Goal: Task Accomplishment & Management: Manage account settings

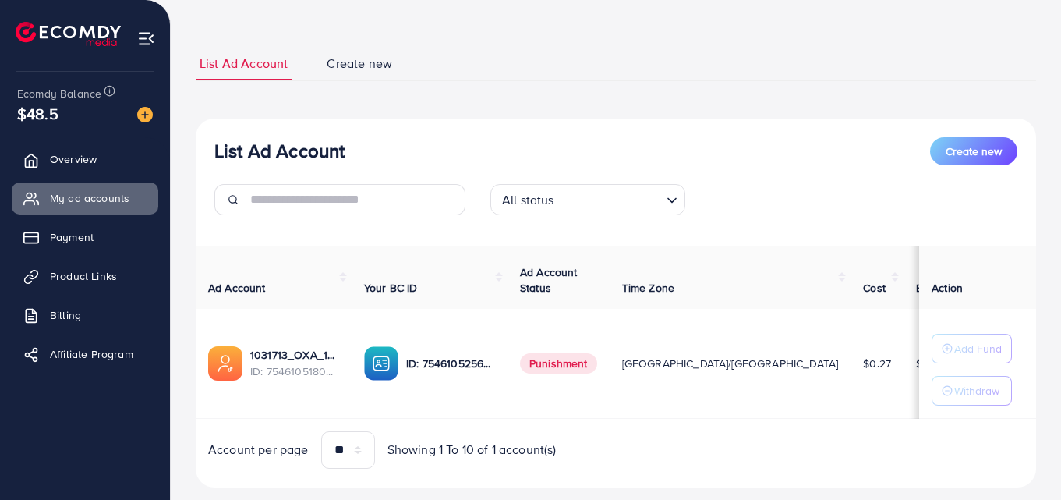
scroll to position [104, 0]
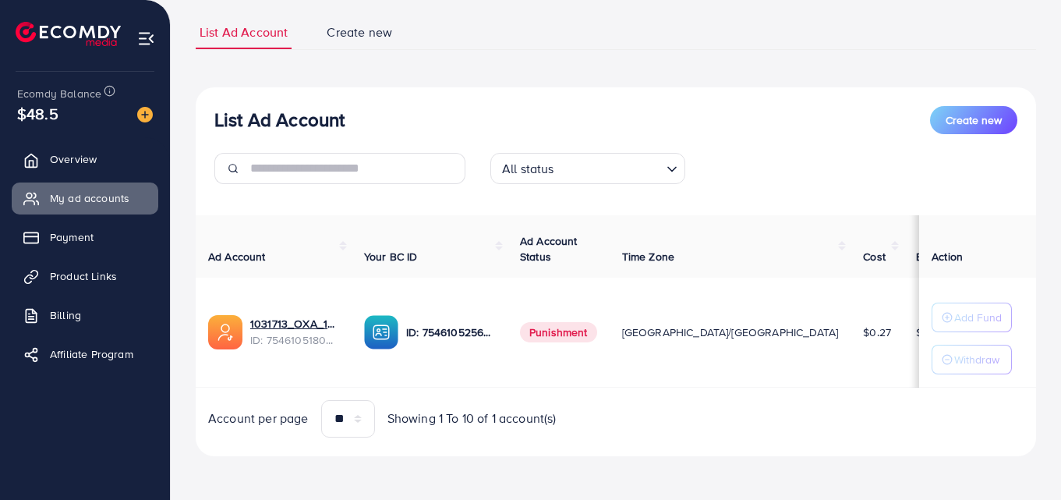
drag, startPoint x: 1, startPoint y: 112, endPoint x: 63, endPoint y: 110, distance: 62.4
click at [63, 110] on div "Ecomdy Balance $48.5 Overview My ad accounts Payment Product Links Billing Affi…" at bounding box center [85, 250] width 171 height 500
click at [0, 141] on ul "Overview My ad accounts Payment Product Links Billing Affiliate Program" at bounding box center [85, 261] width 170 height 249
drag, startPoint x: 12, startPoint y: 108, endPoint x: 61, endPoint y: 113, distance: 48.7
click at [60, 112] on div "Ecomdy Balance $48.5 Overview My ad accounts Payment Product Links Billing Affi…" at bounding box center [85, 250] width 171 height 500
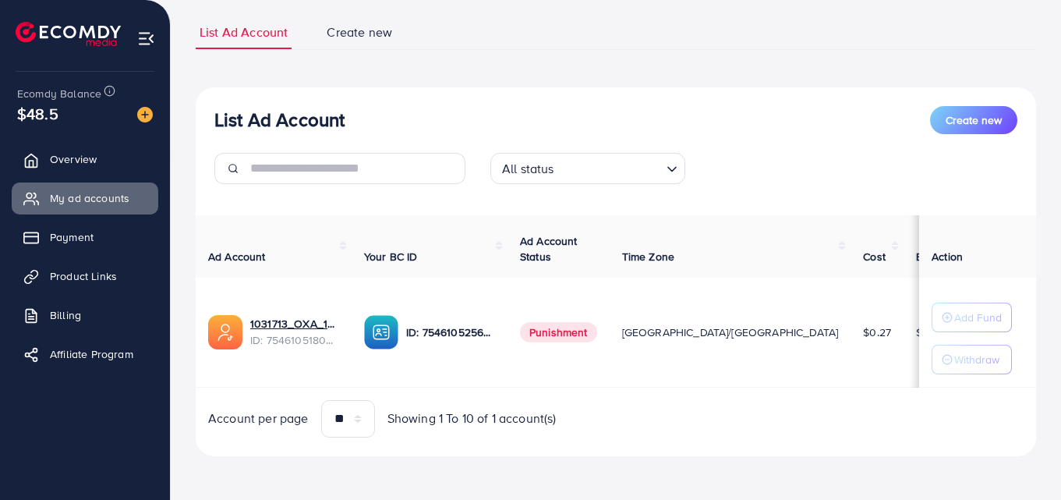
click at [12, 133] on div "Ecomdy Balance $48.5 Overview My ad accounts Payment Product Links Billing Affi…" at bounding box center [85, 250] width 171 height 500
drag, startPoint x: 13, startPoint y: 113, endPoint x: 68, endPoint y: 112, distance: 54.6
click at [68, 112] on div "Ecomdy Balance $48.5 Overview My ad accounts Payment Product Links Billing Affi…" at bounding box center [85, 250] width 171 height 500
click at [25, 127] on div "Ecomdy Balance $48.5" at bounding box center [84, 104] width 145 height 65
